Goal: Navigation & Orientation: Go to known website

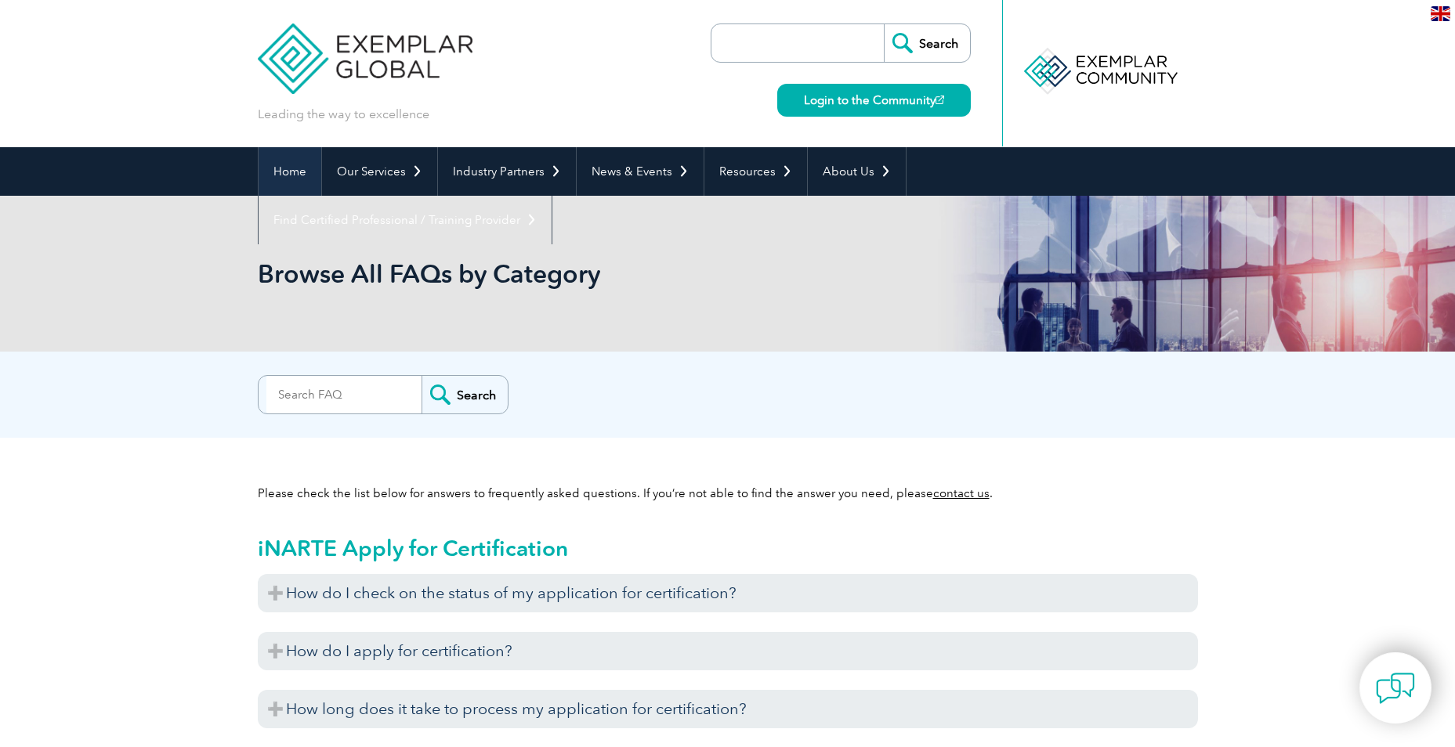
click at [302, 169] on link "Home" at bounding box center [289, 171] width 63 height 49
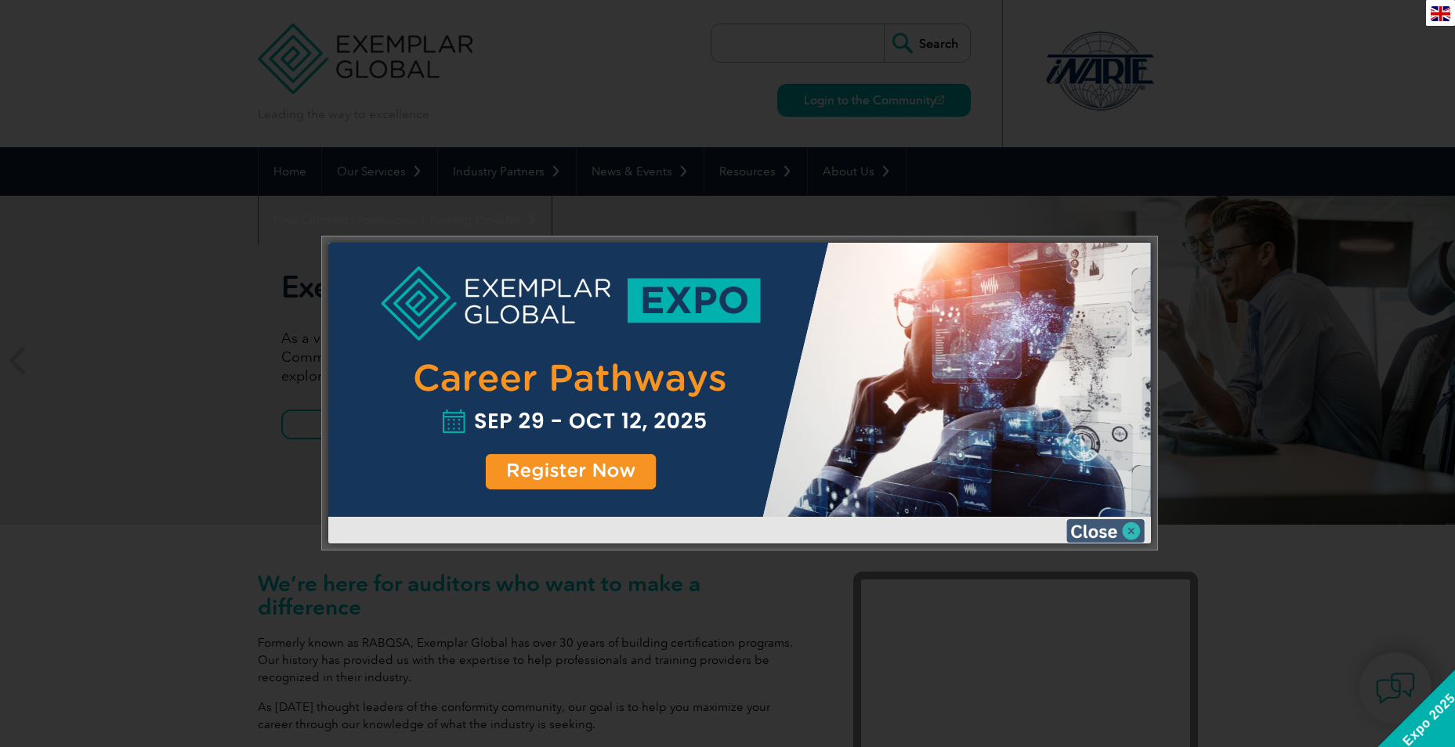
click at [1084, 531] on img at bounding box center [1105, 530] width 78 height 23
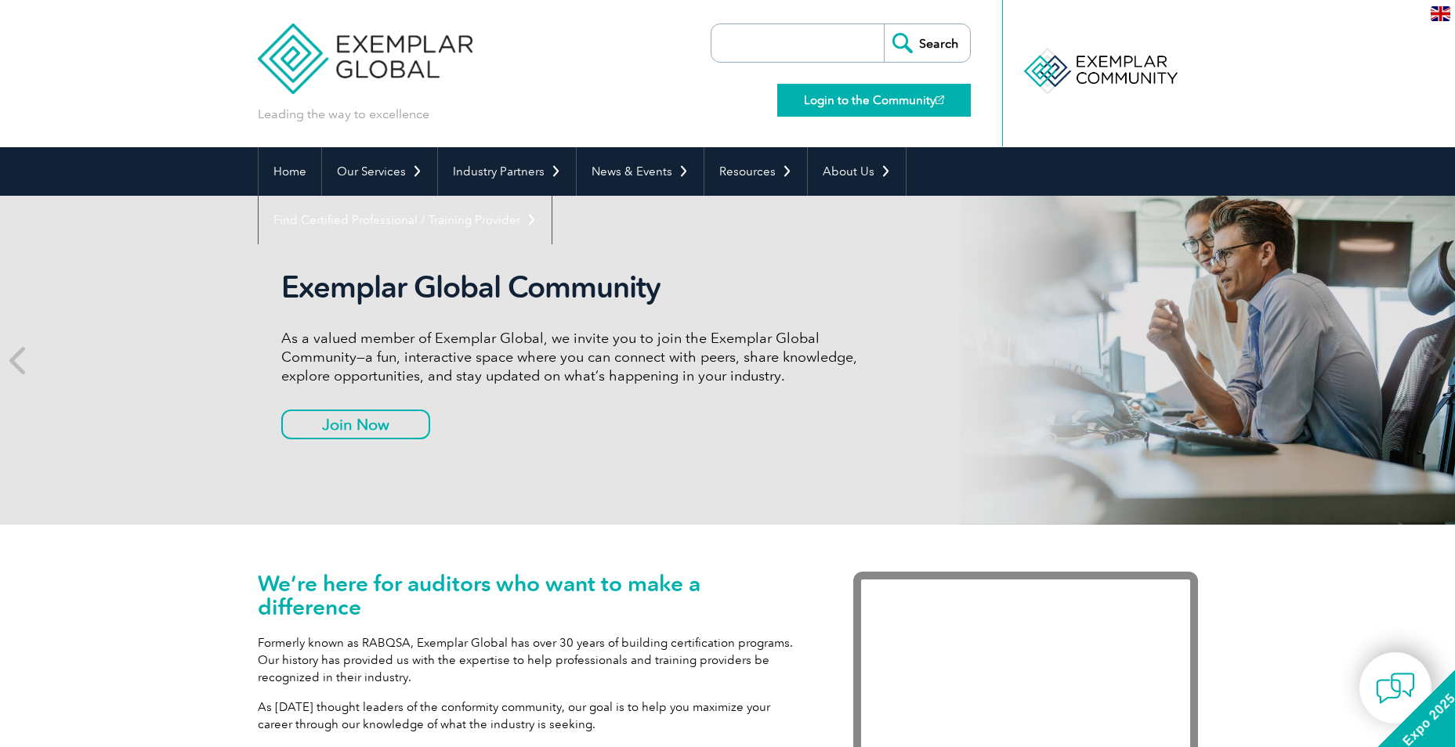
click at [867, 102] on link "Login to the Community" at bounding box center [873, 100] width 193 height 33
